Goal: Task Accomplishment & Management: Create task

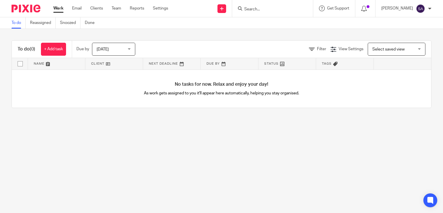
click at [252, 7] on input "Search" at bounding box center [270, 9] width 52 height 5
type input "ama"
drag, startPoint x: 256, startPoint y: 10, endPoint x: 196, endPoint y: 6, distance: 60.1
click at [196, 6] on div "Send new email Create task Add client ama No results found. Try searching for t…" at bounding box center [310, 8] width 266 height 17
type input "env"
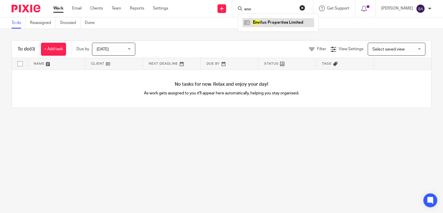
click at [271, 21] on link at bounding box center [277, 22] width 71 height 9
type input "fuktion"
click at [270, 22] on link at bounding box center [290, 24] width 97 height 13
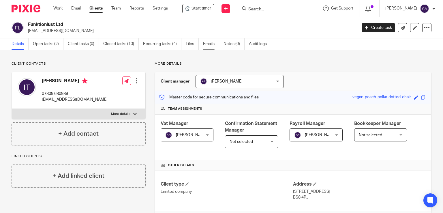
click at [210, 42] on link "Emails" at bounding box center [211, 43] width 16 height 11
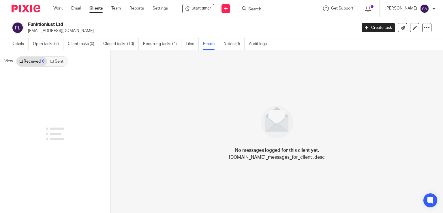
click at [61, 60] on link "Sent" at bounding box center [57, 61] width 20 height 9
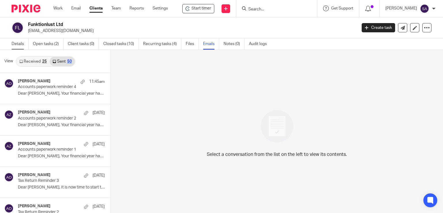
click at [18, 42] on link "Details" at bounding box center [20, 43] width 17 height 11
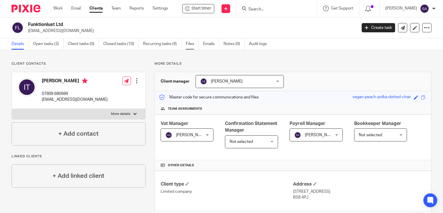
click at [191, 43] on link "Files" at bounding box center [192, 43] width 13 height 11
click at [210, 43] on link "Emails" at bounding box center [211, 43] width 16 height 11
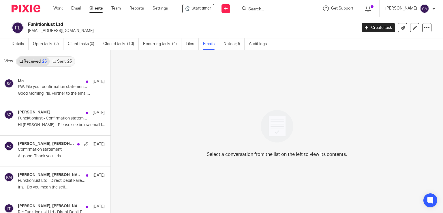
click at [60, 59] on link "Sent 25" at bounding box center [62, 61] width 25 height 9
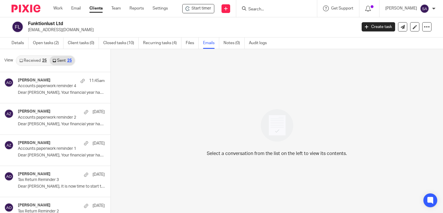
click at [9, 59] on span "View" at bounding box center [8, 60] width 9 height 6
click at [37, 61] on link "Received 25" at bounding box center [32, 60] width 33 height 9
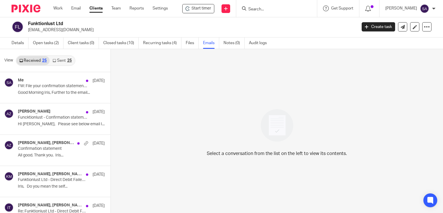
click at [64, 61] on link "Sent 25" at bounding box center [62, 60] width 25 height 9
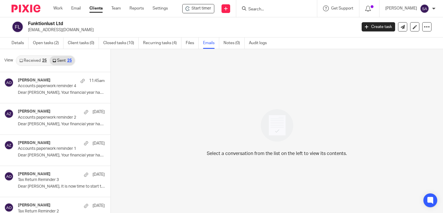
click at [205, 42] on link "Emails" at bounding box center [211, 42] width 16 height 11
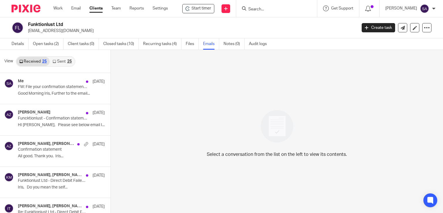
click at [8, 62] on span "View" at bounding box center [8, 61] width 9 height 6
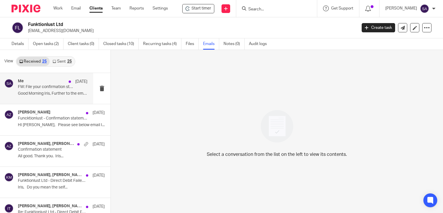
click at [51, 88] on p "FW: File your confirmation statement now for FUNKTIONLUST LTD 07091165" at bounding box center [46, 86] width 56 height 5
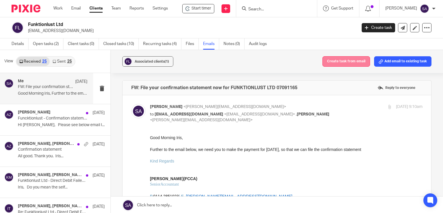
click at [347, 61] on button "Create task from email" at bounding box center [346, 61] width 48 height 10
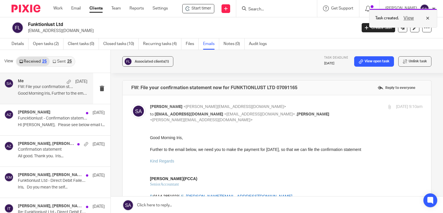
click at [408, 19] on button "View" at bounding box center [409, 18] width 14 height 7
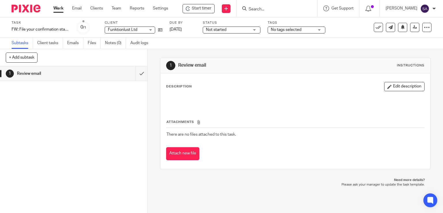
click at [176, 96] on div at bounding box center [295, 100] width 264 height 13
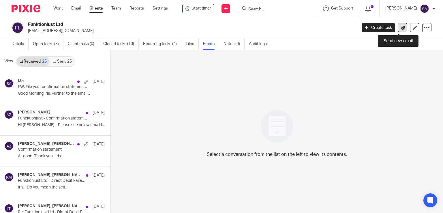
click at [400, 28] on icon at bounding box center [402, 28] width 4 height 4
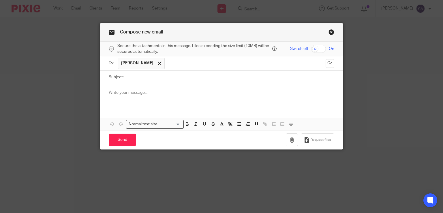
click at [109, 93] on p at bounding box center [222, 93] width 226 height 6
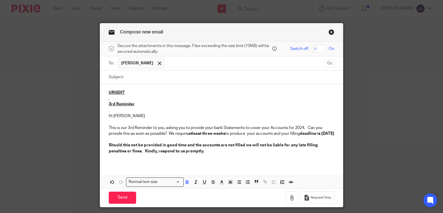
click at [109, 103] on u "3rd Reminder" at bounding box center [122, 104] width 26 height 4
click at [128, 126] on p "This is our 3rd Reminder to you, asking you to provide your bank Statements to …" at bounding box center [222, 131] width 226 height 12
click at [113, 103] on u "4rd Reminder" at bounding box center [122, 104] width 26 height 4
click at [131, 127] on p "This is our 3rd Reminder to you, asking you to provide your bank Statements to …" at bounding box center [222, 131] width 226 height 12
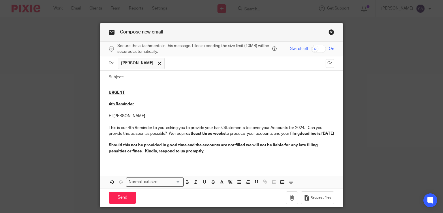
click at [136, 76] on input "Subject:" at bounding box center [231, 77] width 208 height 13
type input "Funktionlust"
click at [114, 164] on div "URGENT 4th Reminder Hi Iris This is our 4th Reminder to you, asking you to prov…" at bounding box center [221, 124] width 243 height 80
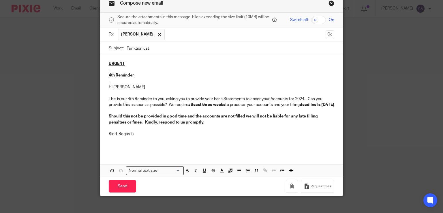
scroll to position [40, 0]
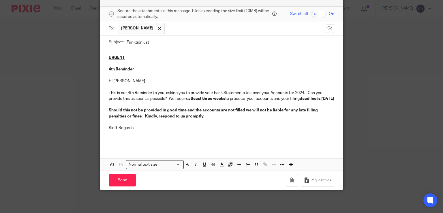
click at [186, 27] on input "text" at bounding box center [245, 28] width 156 height 11
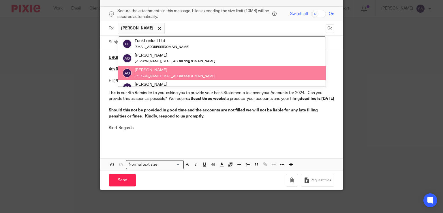
scroll to position [29, 0]
click at [124, 178] on input "Send" at bounding box center [122, 180] width 27 height 12
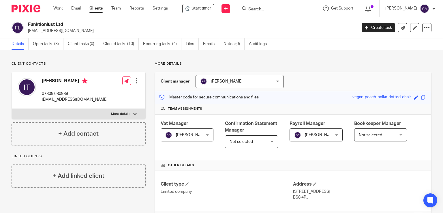
click at [285, 10] on input "Search" at bounding box center [274, 9] width 52 height 5
type input "Env"
click at [277, 24] on link at bounding box center [281, 22] width 71 height 9
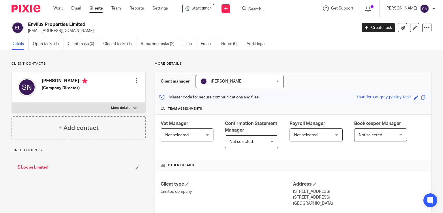
scroll to position [115, 0]
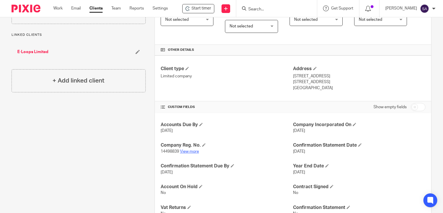
click at [188, 149] on link "View more" at bounding box center [189, 151] width 19 height 4
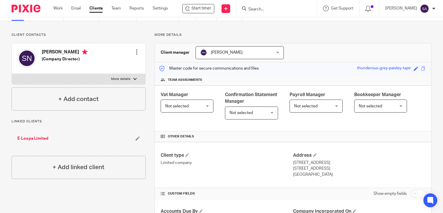
scroll to position [0, 0]
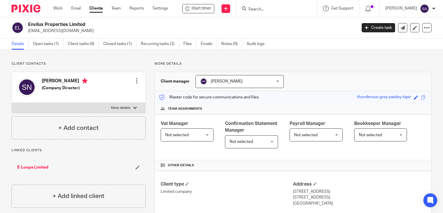
drag, startPoint x: 68, startPoint y: 25, endPoint x: 28, endPoint y: 23, distance: 39.8
click at [28, 23] on h2 "Envilux Properties Limited" at bounding box center [158, 25] width 260 height 6
copy h2 "Envilux Properties"
click at [255, 7] on input "Search" at bounding box center [274, 9] width 52 height 5
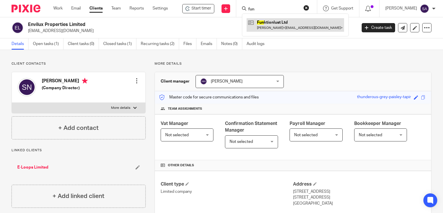
type input "fun"
click at [279, 24] on link at bounding box center [294, 24] width 97 height 13
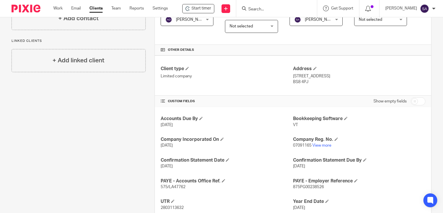
scroll to position [29, 0]
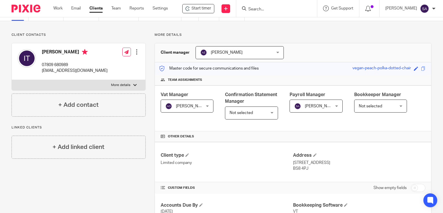
click at [249, 10] on input "Search" at bounding box center [274, 9] width 52 height 5
type input "Envil"
click at [267, 20] on link at bounding box center [281, 22] width 71 height 9
click at [267, 22] on link at bounding box center [281, 22] width 71 height 9
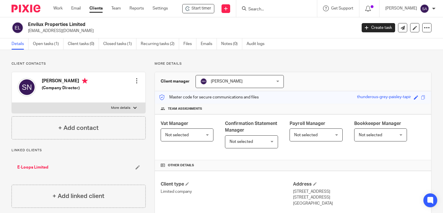
drag, startPoint x: 79, startPoint y: 31, endPoint x: 29, endPoint y: 32, distance: 49.9
click at [29, 32] on p "[EMAIL_ADDRESS][DOMAIN_NAME]" at bounding box center [190, 31] width 325 height 6
click at [97, 41] on link "Client tasks (0)" at bounding box center [83, 43] width 31 height 11
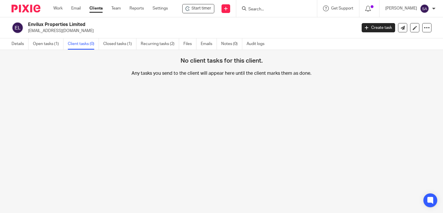
click at [27, 34] on div "Envilux Properties Limited [EMAIL_ADDRESS][DOMAIN_NAME] Create task Update from…" at bounding box center [221, 27] width 443 height 21
click at [12, 44] on link "Details" at bounding box center [20, 43] width 17 height 11
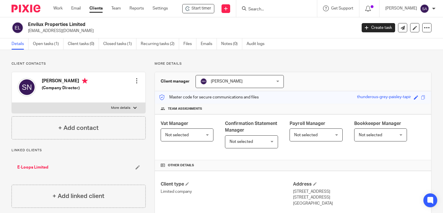
click at [263, 10] on input "Search" at bounding box center [274, 9] width 52 height 5
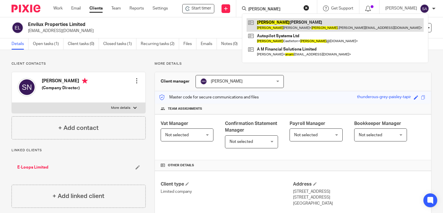
type input "adam"
click at [274, 26] on link at bounding box center [334, 24] width 177 height 13
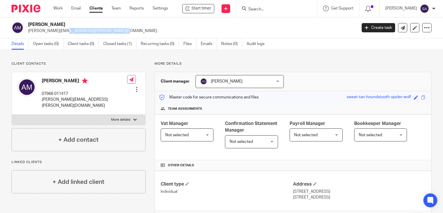
drag, startPoint x: 89, startPoint y: 33, endPoint x: 28, endPoint y: 33, distance: 61.7
click at [28, 33] on div "[PERSON_NAME] [PERSON_NAME][EMAIL_ADDRESS][PERSON_NAME][DOMAIN_NAME]" at bounding box center [182, 28] width 341 height 12
copy p "[PERSON_NAME][EMAIL_ADDRESS][PERSON_NAME][DOMAIN_NAME]"
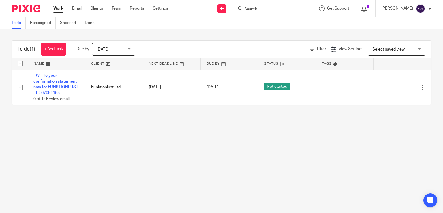
click at [260, 6] on form at bounding box center [274, 8] width 61 height 7
click at [261, 9] on input "Search" at bounding box center [270, 9] width 52 height 5
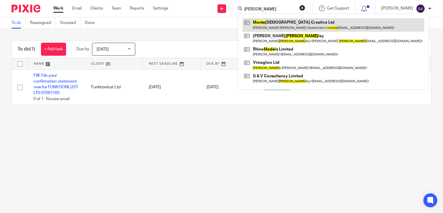
type input "mote"
click at [284, 29] on link at bounding box center [333, 24] width 182 height 13
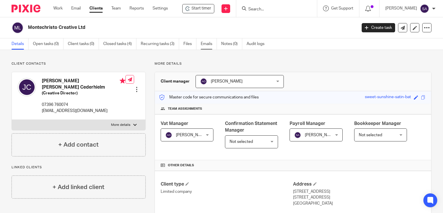
click at [208, 44] on link "Emails" at bounding box center [209, 43] width 16 height 11
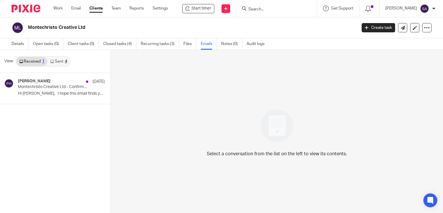
click at [57, 59] on link "Sent 4" at bounding box center [58, 61] width 22 height 9
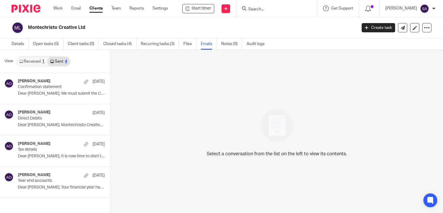
click at [30, 59] on link "Received 1" at bounding box center [31, 61] width 31 height 9
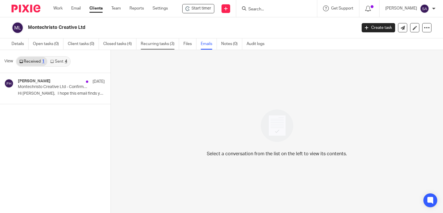
click at [162, 46] on link "Recurring tasks (3)" at bounding box center [160, 43] width 38 height 11
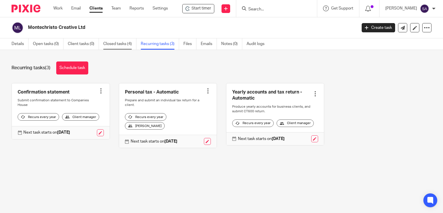
click at [119, 44] on link "Closed tasks (4)" at bounding box center [119, 43] width 33 height 11
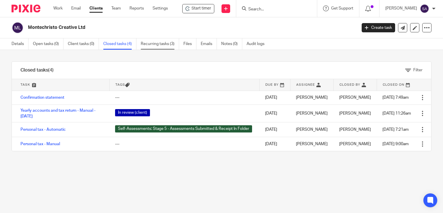
click at [150, 44] on link "Recurring tasks (3)" at bounding box center [160, 43] width 38 height 11
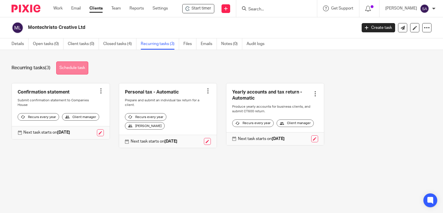
click at [77, 68] on link "Schedule task" at bounding box center [72, 67] width 32 height 13
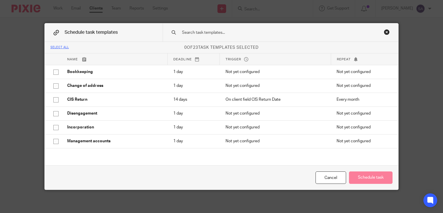
scroll to position [86, 0]
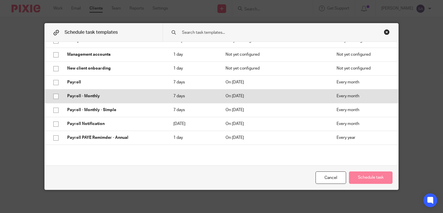
click at [53, 96] on input "checkbox" at bounding box center [55, 96] width 11 height 11
checkbox input "true"
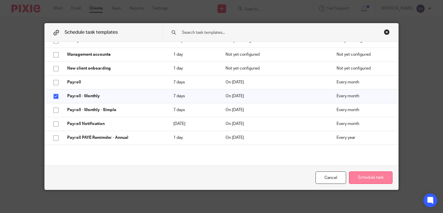
click at [361, 177] on button "Schedule task" at bounding box center [371, 177] width 44 height 12
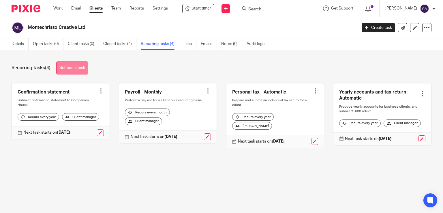
click at [74, 66] on link "Schedule task" at bounding box center [72, 67] width 32 height 13
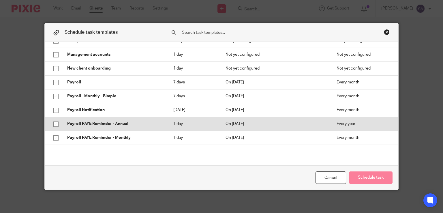
scroll to position [115, 0]
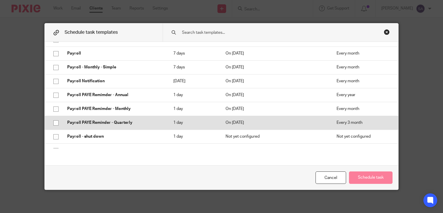
click at [54, 120] on input "checkbox" at bounding box center [55, 122] width 11 height 11
checkbox input "true"
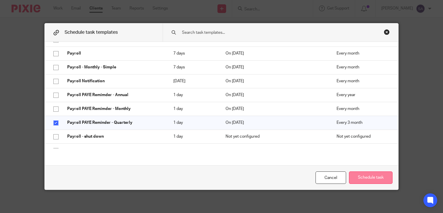
click at [360, 176] on button "Schedule task" at bounding box center [371, 177] width 44 height 12
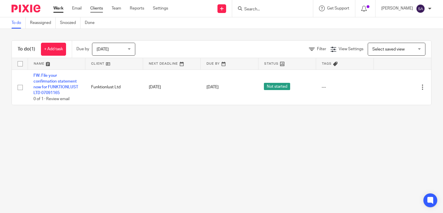
click at [96, 7] on link "Clients" at bounding box center [96, 8] width 13 height 6
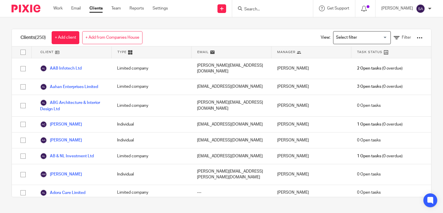
click at [252, 6] on form at bounding box center [274, 8] width 61 height 7
click at [252, 9] on input "Search" at bounding box center [270, 9] width 52 height 5
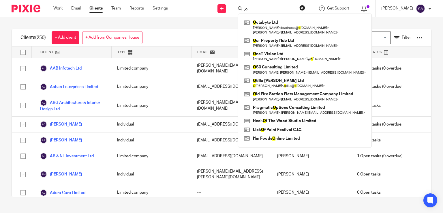
type input ","
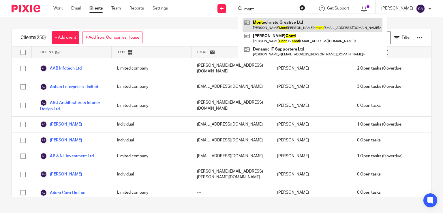
type input "mont"
click at [289, 29] on link at bounding box center [312, 24] width 140 height 13
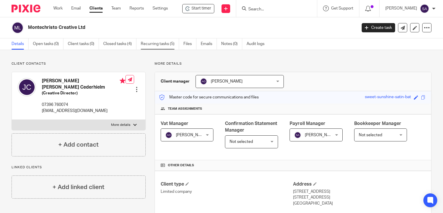
click at [157, 44] on link "Recurring tasks (5)" at bounding box center [160, 43] width 38 height 11
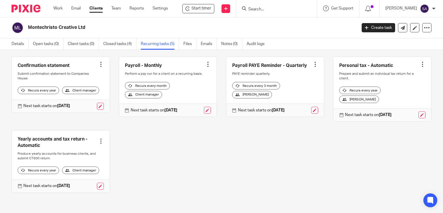
scroll to position [15, 0]
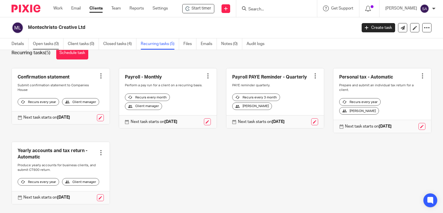
click at [49, 40] on link "Open tasks (0)" at bounding box center [48, 43] width 31 height 11
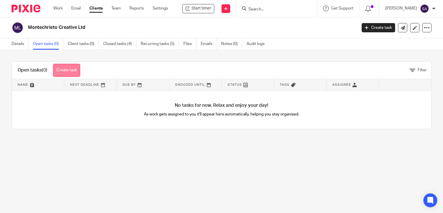
click at [68, 67] on link "Create task" at bounding box center [66, 70] width 27 height 13
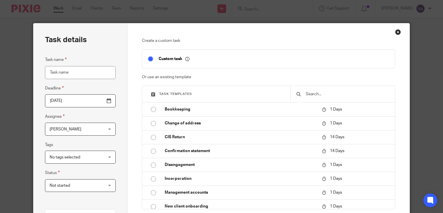
click at [395, 30] on div "Close this dialog window" at bounding box center [398, 32] width 6 height 6
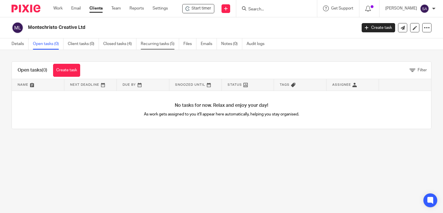
click at [159, 43] on link "Recurring tasks (5)" at bounding box center [160, 43] width 38 height 11
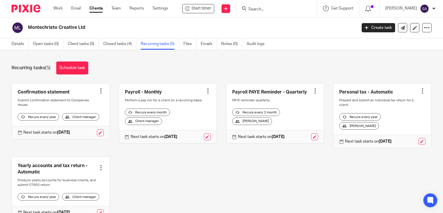
scroll to position [29, 0]
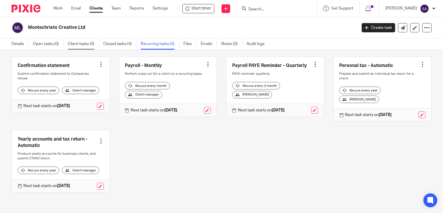
click at [87, 45] on link "Client tasks (0)" at bounding box center [83, 43] width 31 height 11
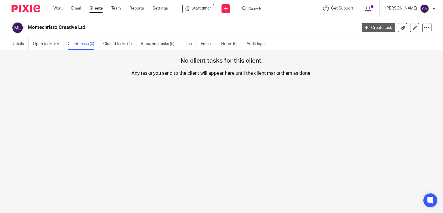
click at [378, 27] on link "Create task" at bounding box center [377, 27] width 33 height 9
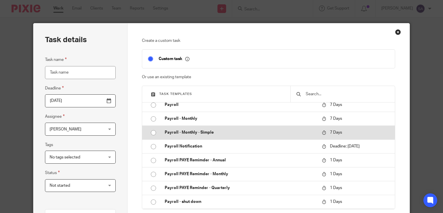
scroll to position [173, 0]
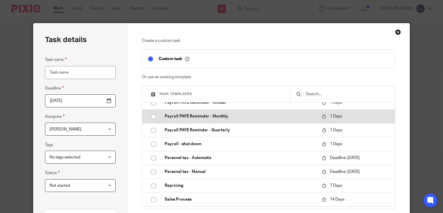
click at [151, 120] on input "radio" at bounding box center [153, 116] width 11 height 11
type input "2025-08-19"
type input "Payroll PAYE Remimder - Monthly"
checkbox input "false"
radio input "false"
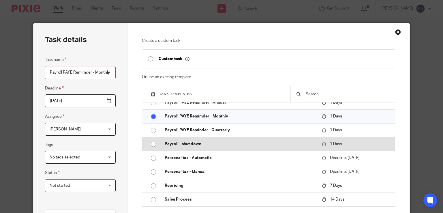
scroll to position [144, 0]
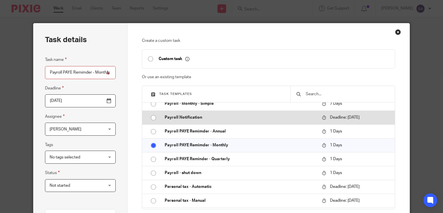
click at [148, 120] on input "radio" at bounding box center [153, 117] width 11 height 11
type input "2025-08-25"
type input "Payroll Notification"
radio input "false"
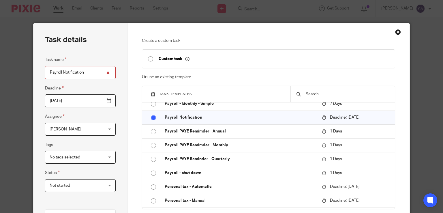
click at [107, 159] on div "No tags selected" at bounding box center [80, 156] width 71 height 13
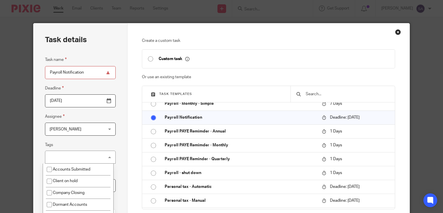
click at [107, 159] on div "No tags selected" at bounding box center [80, 156] width 71 height 13
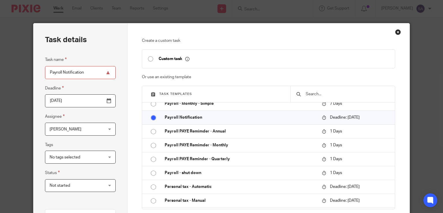
click at [118, 137] on div "Task details Task name Payroll Notification Deadline 2025-08-25 Assignee Shahid…" at bounding box center [80, 170] width 94 height 294
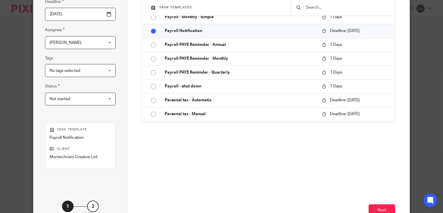
scroll to position [115, 0]
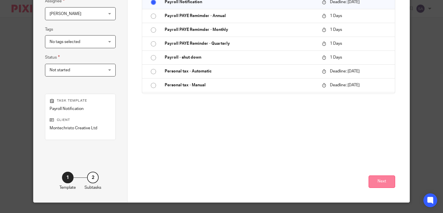
click at [383, 184] on button "Next" at bounding box center [381, 181] width 27 height 12
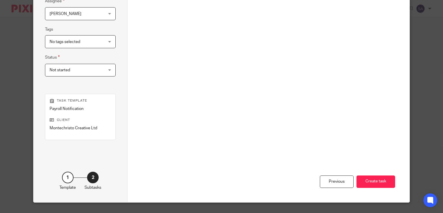
scroll to position [0, 0]
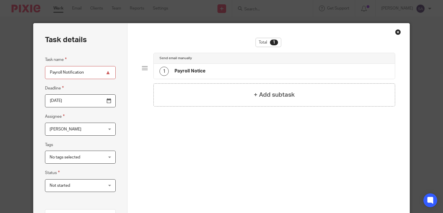
click at [88, 72] on input "Payroll Notification" at bounding box center [80, 72] width 71 height 13
click at [220, 72] on div "1 Payroll Notice" at bounding box center [274, 71] width 241 height 15
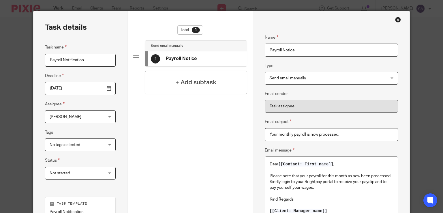
scroll to position [128, 0]
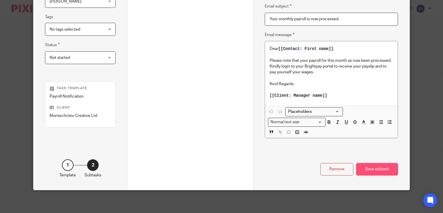
click at [374, 169] on div "Save subtask" at bounding box center [377, 169] width 42 height 12
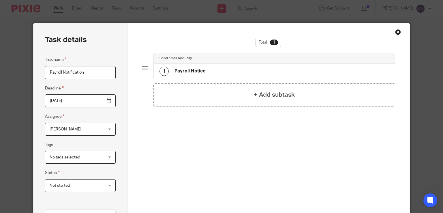
scroll to position [115, 0]
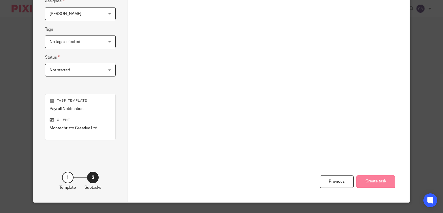
click at [370, 181] on button "Create task" at bounding box center [375, 181] width 39 height 12
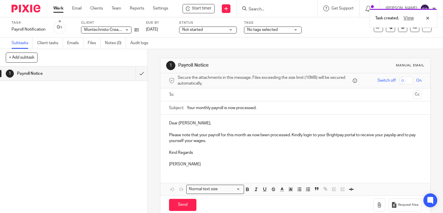
click at [180, 95] on input "text" at bounding box center [295, 94] width 231 height 7
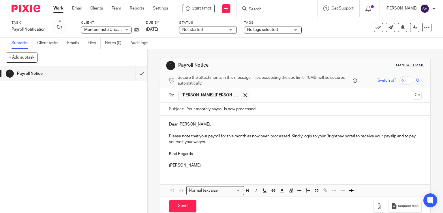
click at [150, 100] on div "1 Payroll Notice Manual email Secure the attachments in this message. Files exc…" at bounding box center [295, 131] width 295 height 164
click at [424, 26] on icon at bounding box center [427, 27] width 6 height 6
click at [392, 75] on span "Delete" at bounding box center [391, 75] width 12 height 4
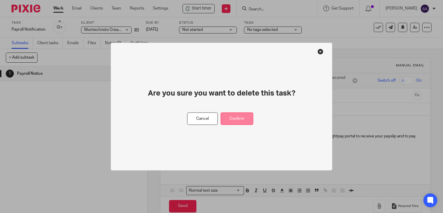
click at [236, 119] on button "Confirm" at bounding box center [236, 118] width 33 height 12
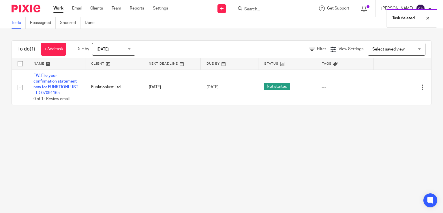
click at [269, 7] on div "Task deleted." at bounding box center [329, 17] width 216 height 22
click at [253, 10] on div "Task deleted." at bounding box center [329, 17] width 216 height 22
click at [255, 8] on input "Search" at bounding box center [270, 9] width 52 height 5
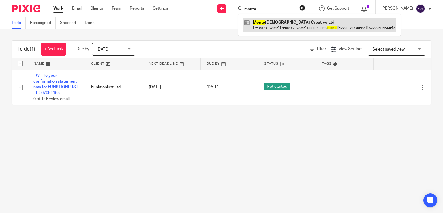
type input "monte"
click at [273, 25] on link at bounding box center [319, 24] width 154 height 13
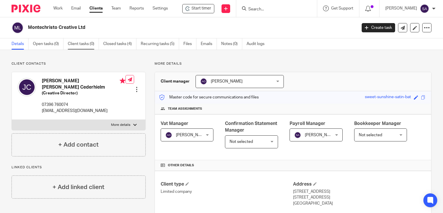
click at [83, 44] on link "Client tasks (0)" at bounding box center [83, 43] width 31 height 11
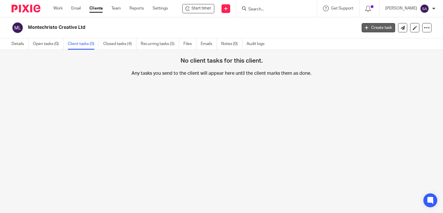
click at [371, 29] on link "Create task" at bounding box center [377, 27] width 33 height 9
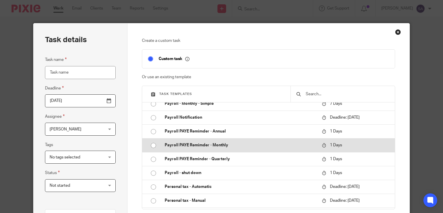
scroll to position [115, 0]
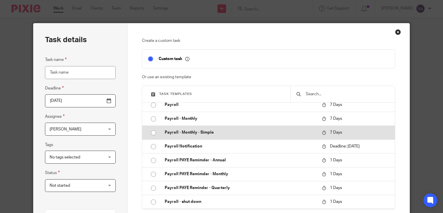
click at [152, 133] on input "radio" at bounding box center [153, 132] width 11 height 11
type input "[DATE]"
type input "Payroll - Monthly - Simple"
checkbox input "false"
radio input "false"
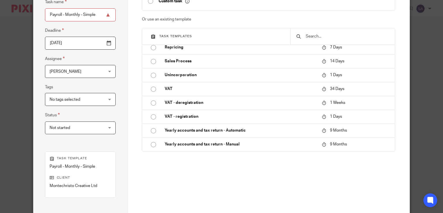
scroll to position [128, 0]
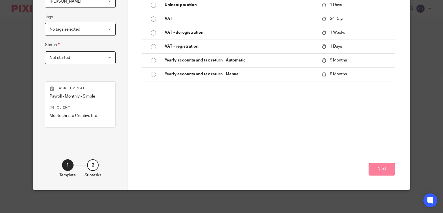
click at [380, 169] on button "Next" at bounding box center [381, 169] width 27 height 12
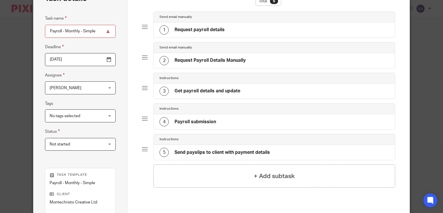
scroll to position [12, 0]
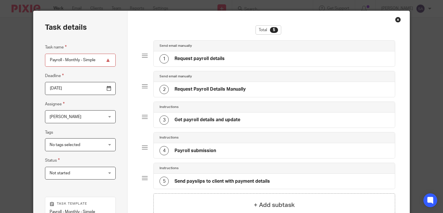
click at [253, 58] on div "1 Request payroll details" at bounding box center [274, 58] width 241 height 15
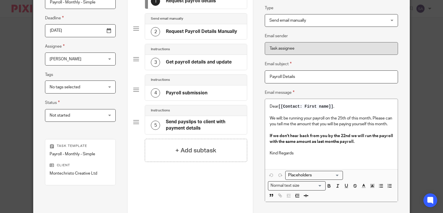
scroll to position [128, 0]
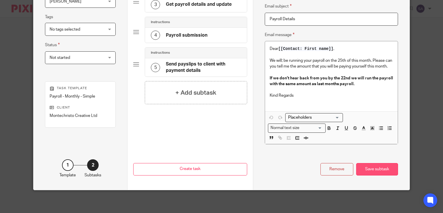
click at [368, 171] on div "Save subtask" at bounding box center [377, 169] width 42 height 12
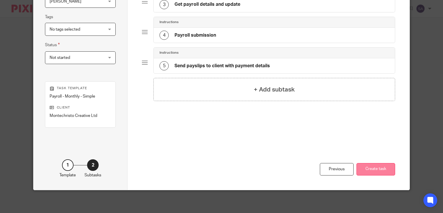
click at [373, 170] on button "Create task" at bounding box center [375, 169] width 39 height 12
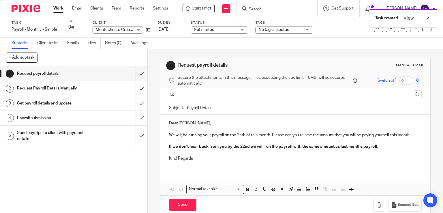
click at [193, 94] on input "text" at bounding box center [295, 94] width 231 height 7
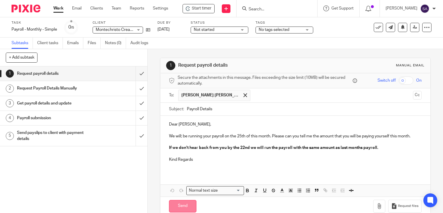
click at [182, 206] on input "Send" at bounding box center [182, 206] width 27 height 12
type input "Sent"
